Goal: Task Accomplishment & Management: Manage account settings

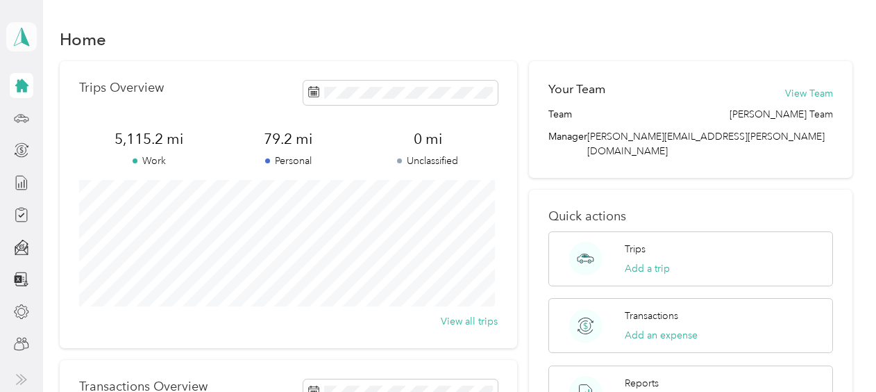
click at [24, 39] on polygon at bounding box center [26, 36] width 8 height 18
click at [62, 104] on div "Team dashboard" at bounding box center [231, 114] width 430 height 24
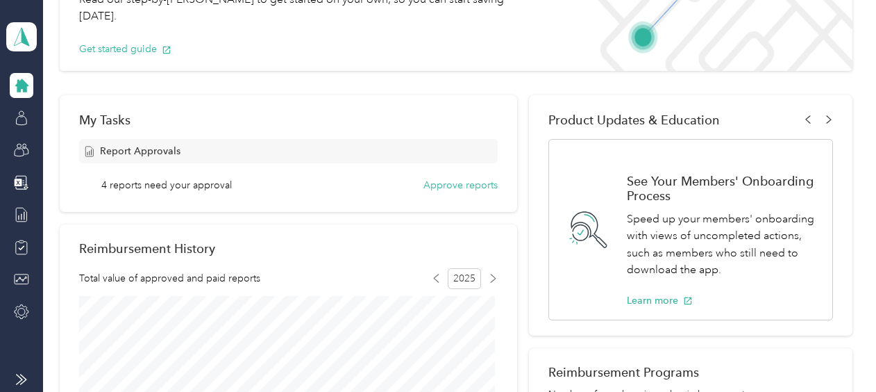
scroll to position [139, 0]
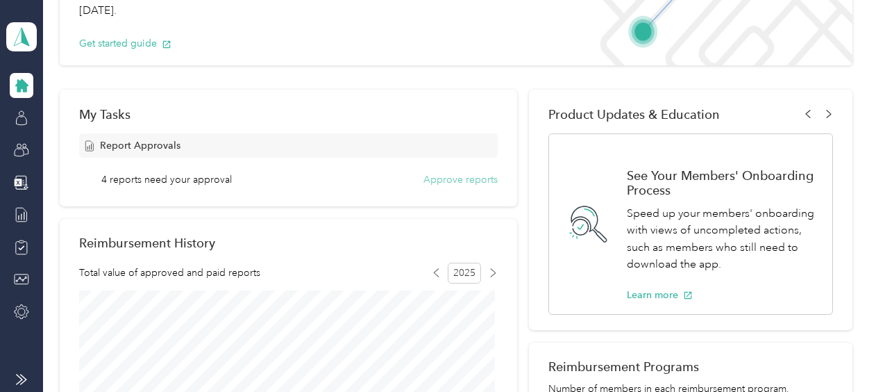
click at [462, 183] on button "Approve reports" at bounding box center [460, 179] width 74 height 15
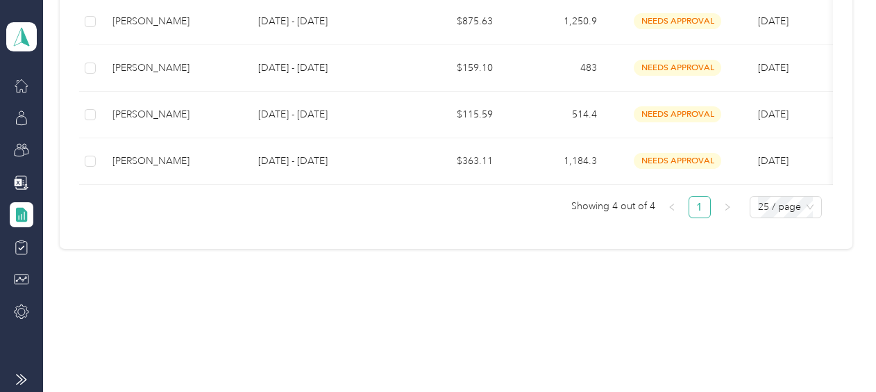
scroll to position [203, 0]
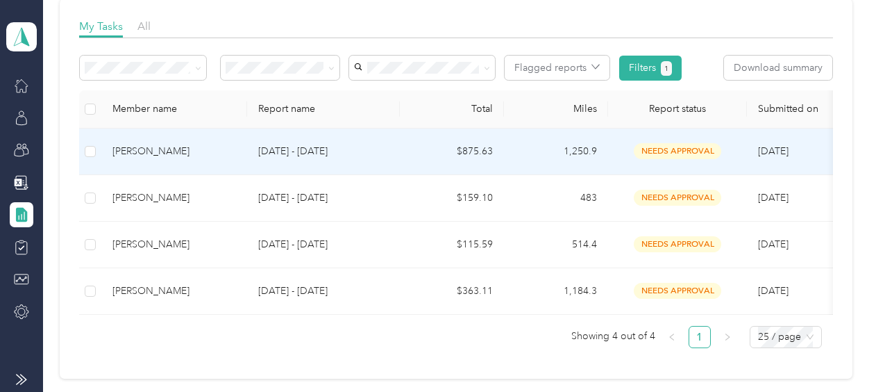
click at [629, 147] on div "needs approval" at bounding box center [677, 151] width 117 height 16
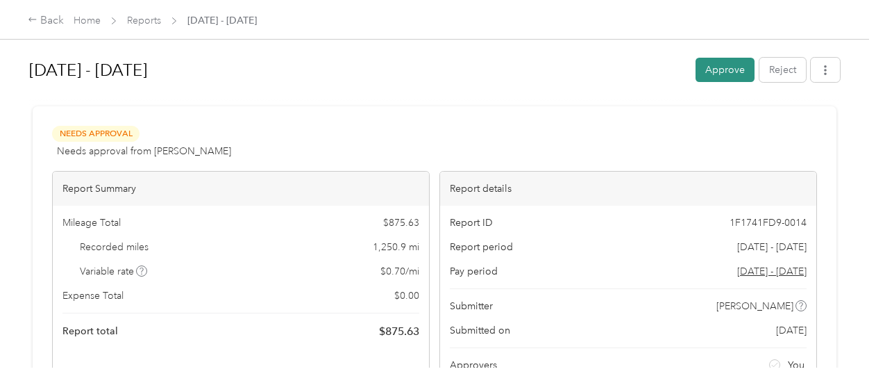
click at [714, 72] on button "Approve" at bounding box center [725, 70] width 59 height 24
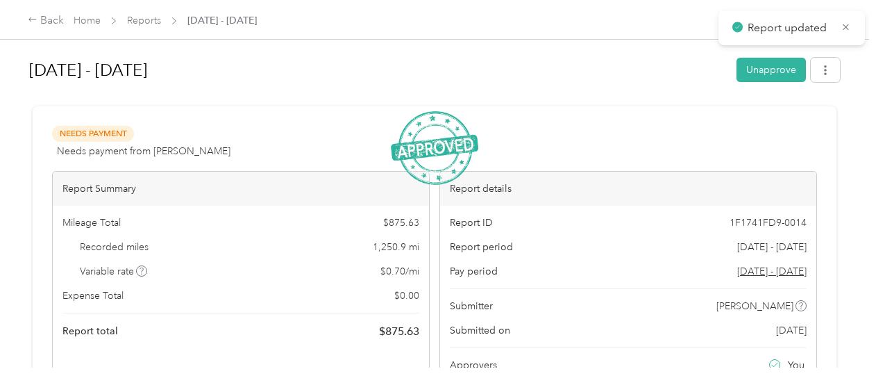
click at [165, 25] on div "Home Reports [DATE] - [DATE]" at bounding box center [165, 20] width 183 height 15
click at [149, 19] on link "Reports" at bounding box center [144, 21] width 34 height 12
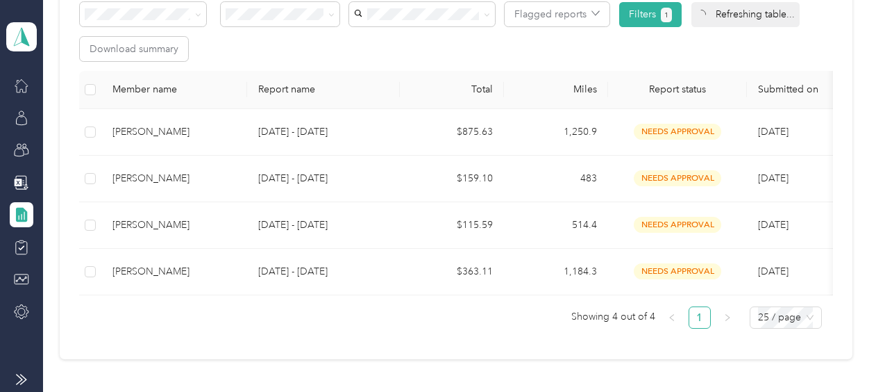
scroll to position [278, 0]
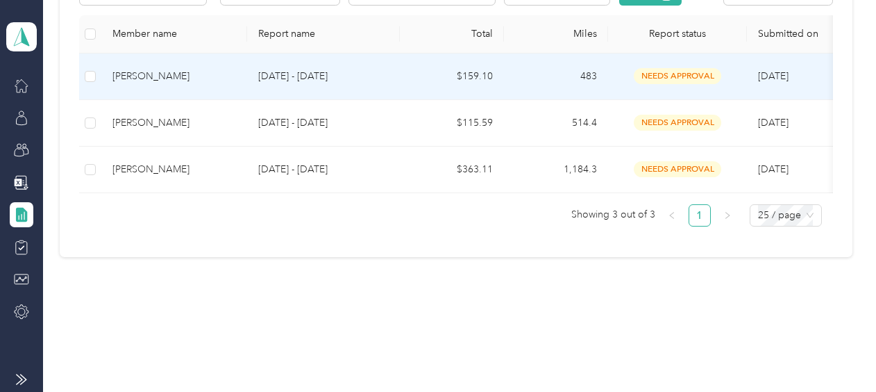
click at [660, 74] on span "needs approval" at bounding box center [677, 76] width 87 height 16
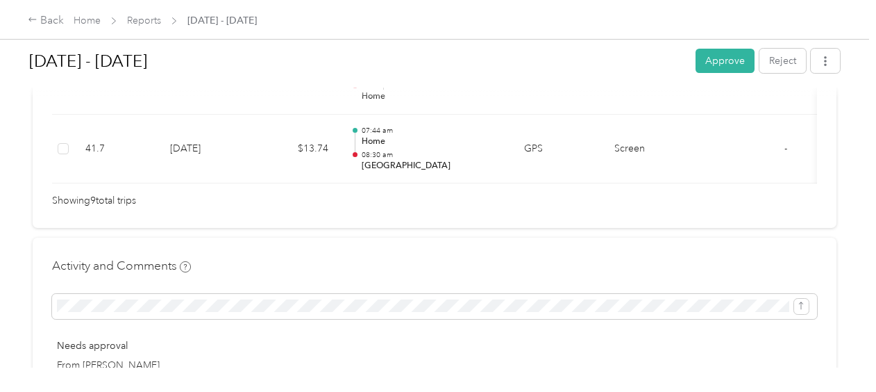
scroll to position [972, 0]
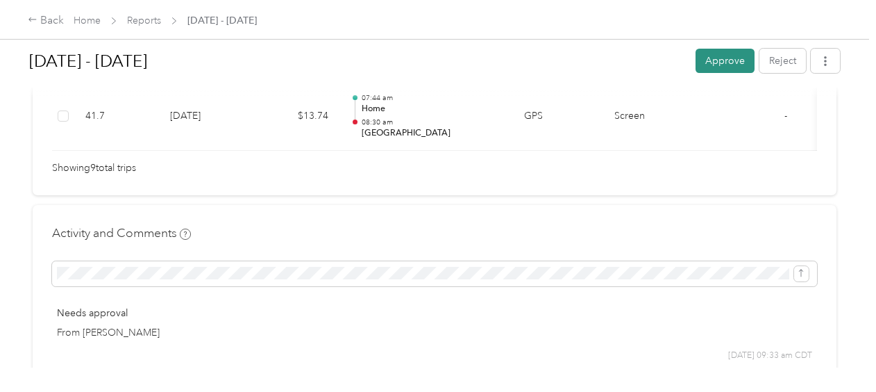
click at [727, 58] on button "Approve" at bounding box center [725, 61] width 59 height 24
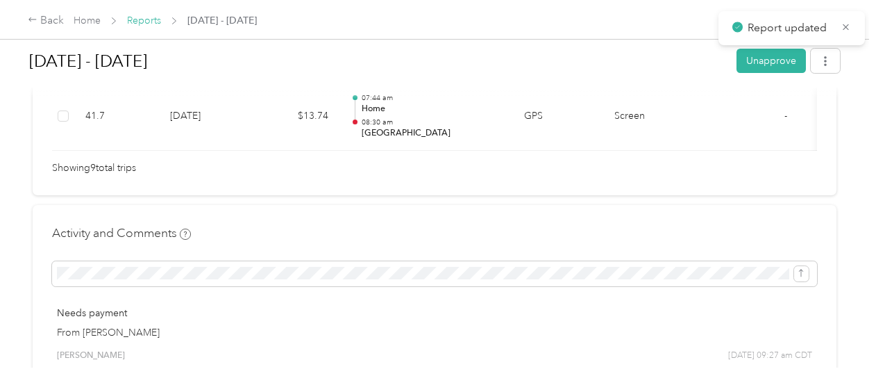
click at [135, 22] on link "Reports" at bounding box center [144, 21] width 34 height 12
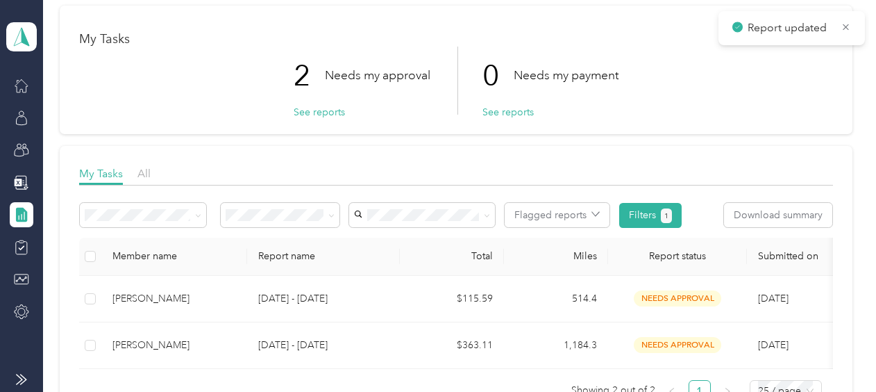
scroll to position [139, 0]
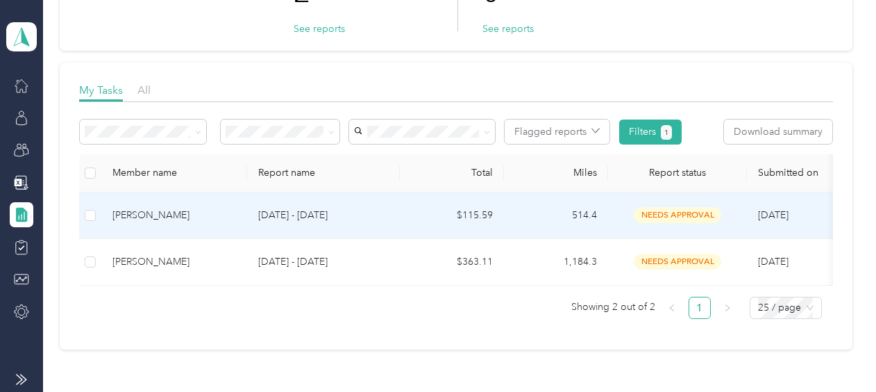
click at [310, 217] on p "[DATE] - [DATE]" at bounding box center [323, 215] width 131 height 15
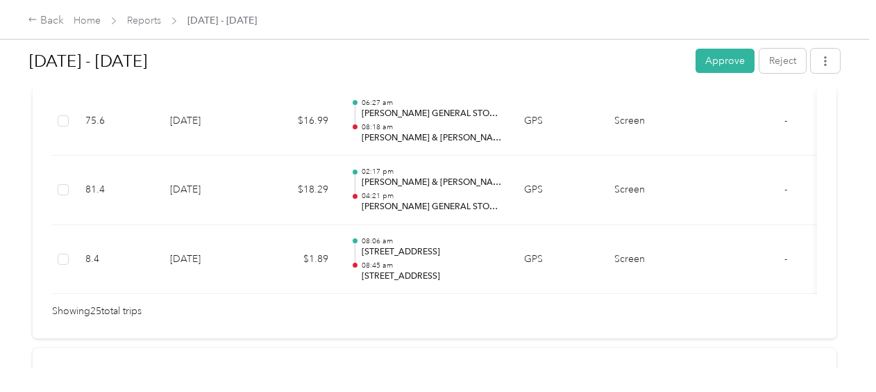
scroll to position [2013, 0]
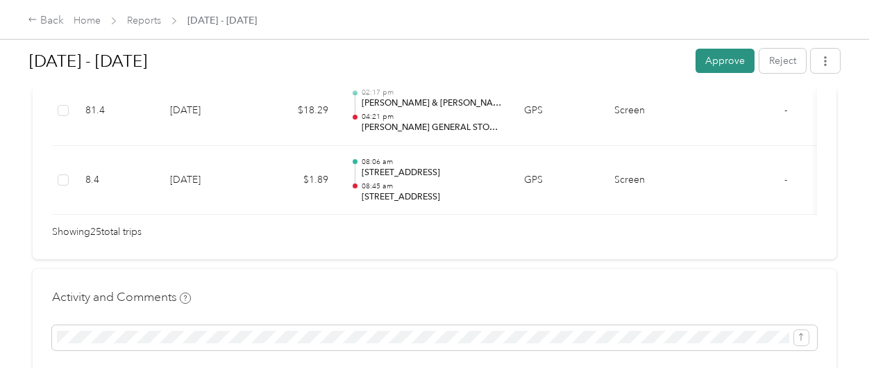
click at [739, 62] on button "Approve" at bounding box center [725, 61] width 59 height 24
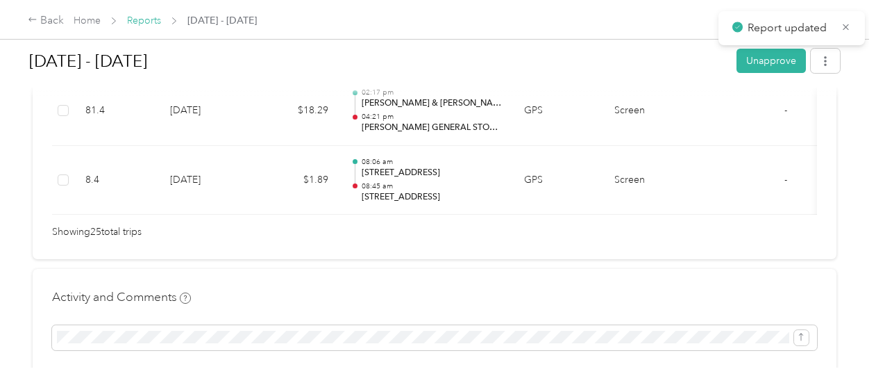
click at [160, 18] on link "Reports" at bounding box center [144, 21] width 34 height 12
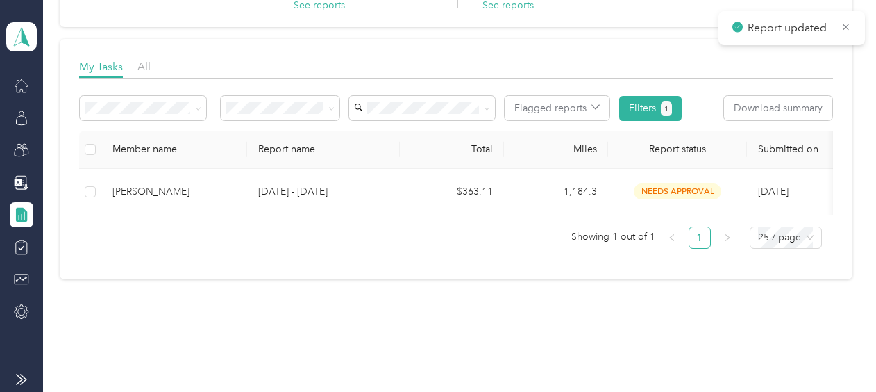
scroll to position [203, 0]
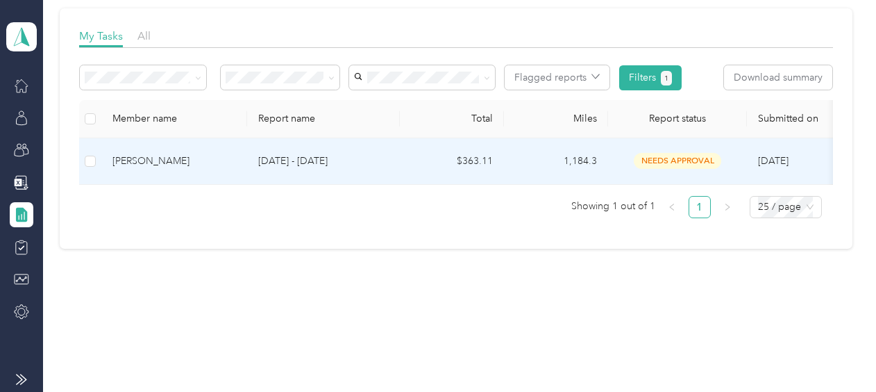
click at [313, 153] on p "[DATE] - [DATE]" at bounding box center [323, 160] width 131 height 15
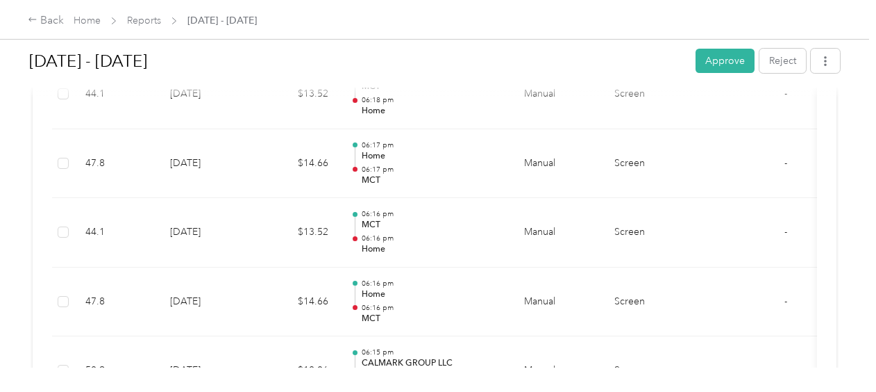
scroll to position [2291, 0]
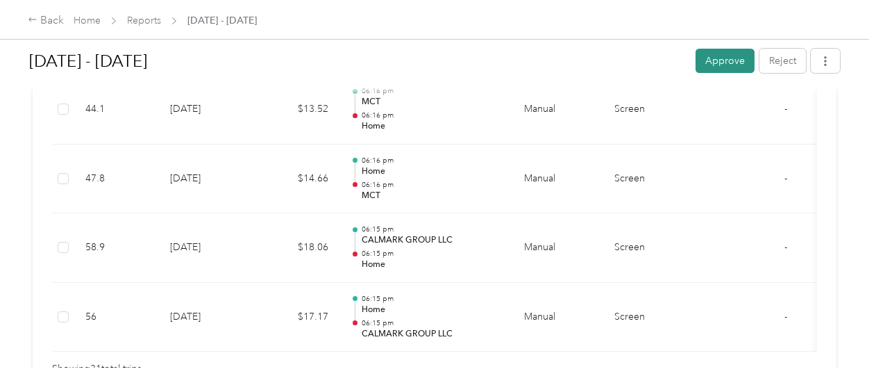
click at [730, 63] on button "Approve" at bounding box center [725, 61] width 59 height 24
click at [141, 26] on link "Reports" at bounding box center [144, 21] width 34 height 12
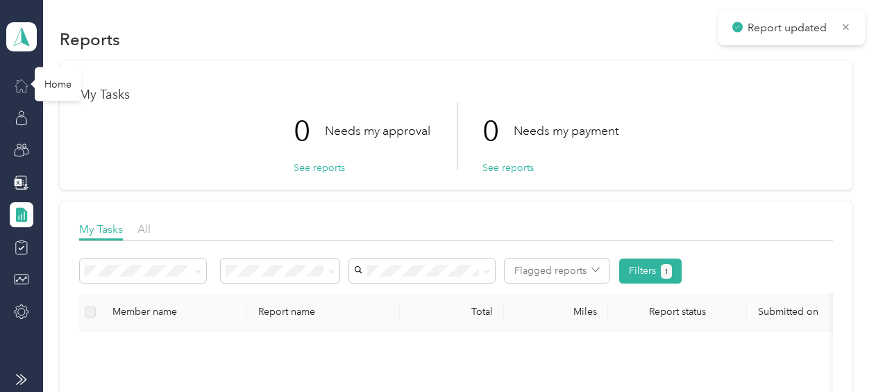
click at [26, 82] on icon at bounding box center [21, 85] width 15 height 15
